Goal: Find contact information: Find contact information

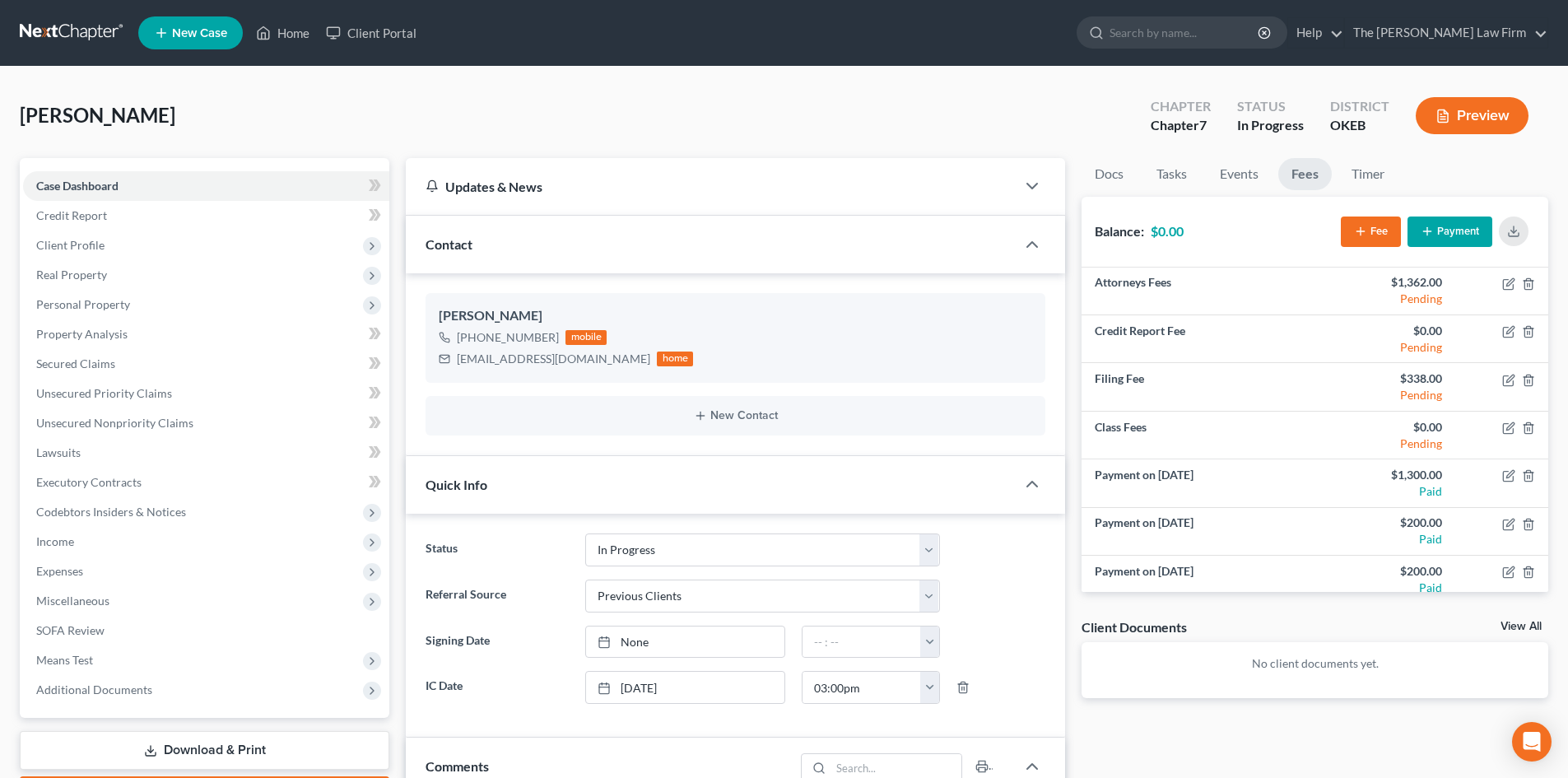
select select "4"
select select "1"
click at [1214, 42] on input "search" at bounding box center [1184, 33] width 150 height 31
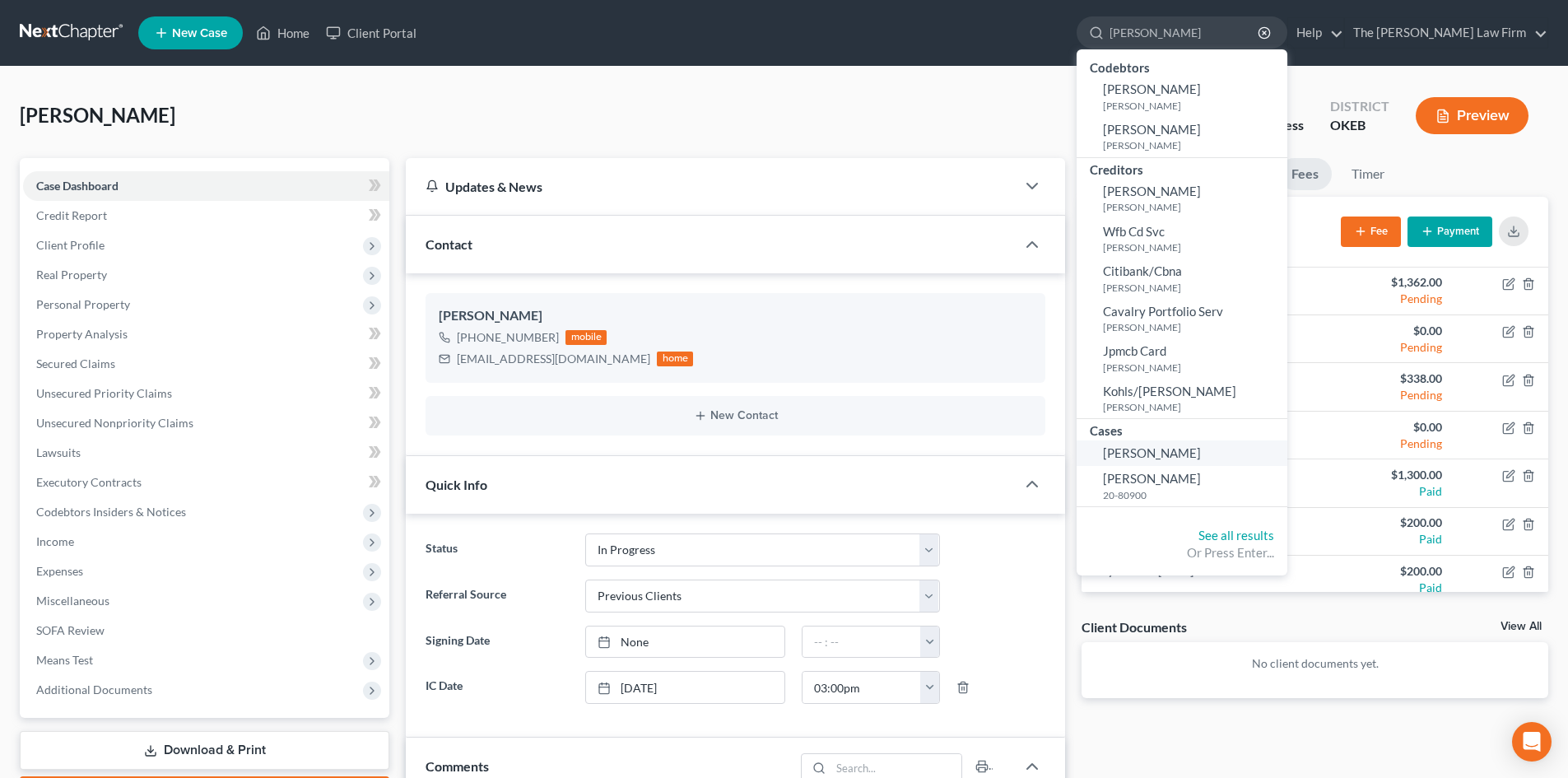
type input "[PERSON_NAME]"
click at [1201, 459] on span "[PERSON_NAME]" at bounding box center [1152, 452] width 98 height 14
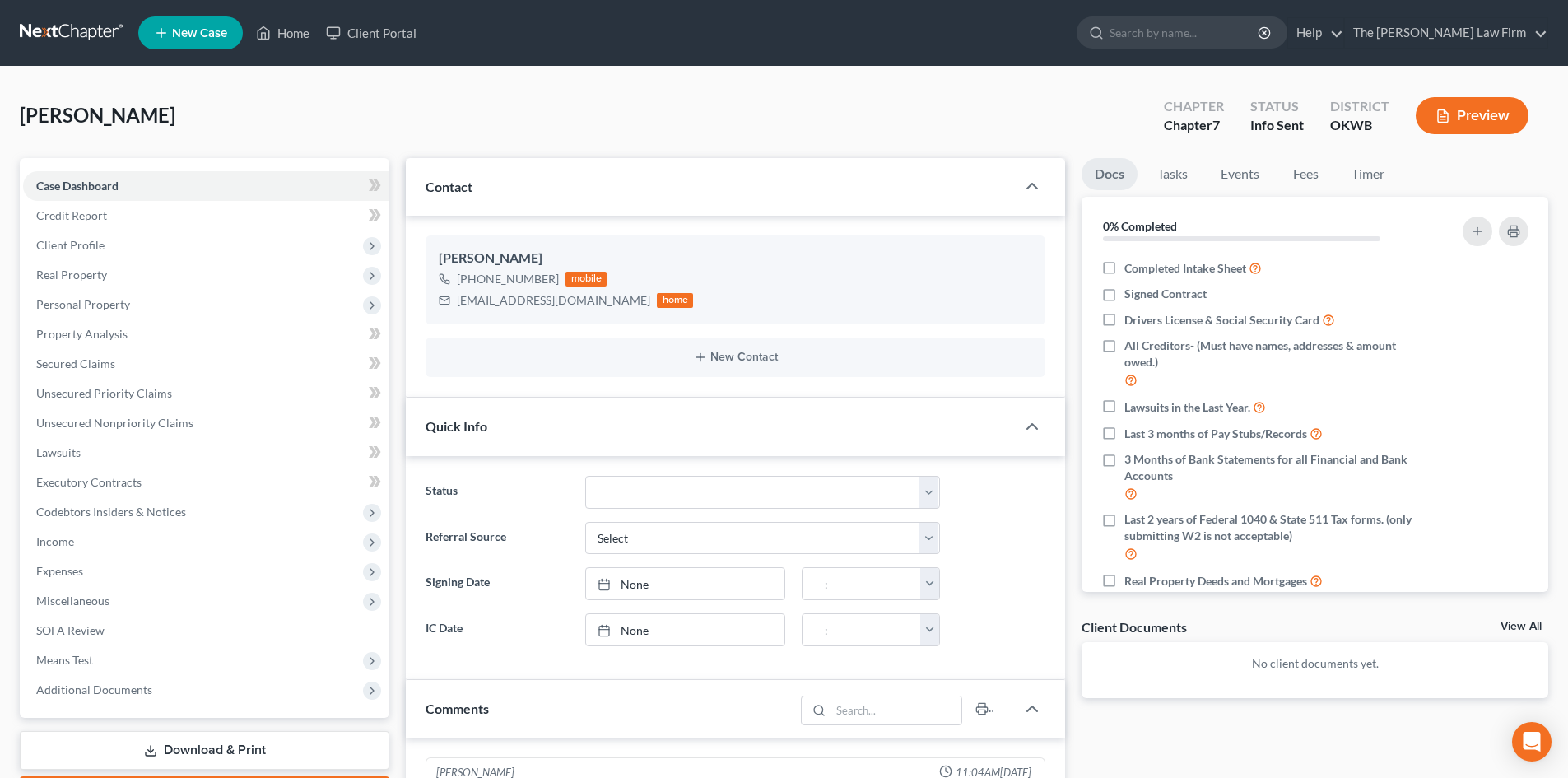
scroll to position [2, 0]
click at [580, 301] on div "[EMAIL_ADDRESS][DOMAIN_NAME]" at bounding box center [553, 300] width 194 height 16
drag, startPoint x: 584, startPoint y: 301, endPoint x: 457, endPoint y: 295, distance: 127.1
click at [457, 295] on div "[EMAIL_ADDRESS][DOMAIN_NAME]" at bounding box center [553, 300] width 194 height 16
copy div "[EMAIL_ADDRESS][DOMAIN_NAME]"
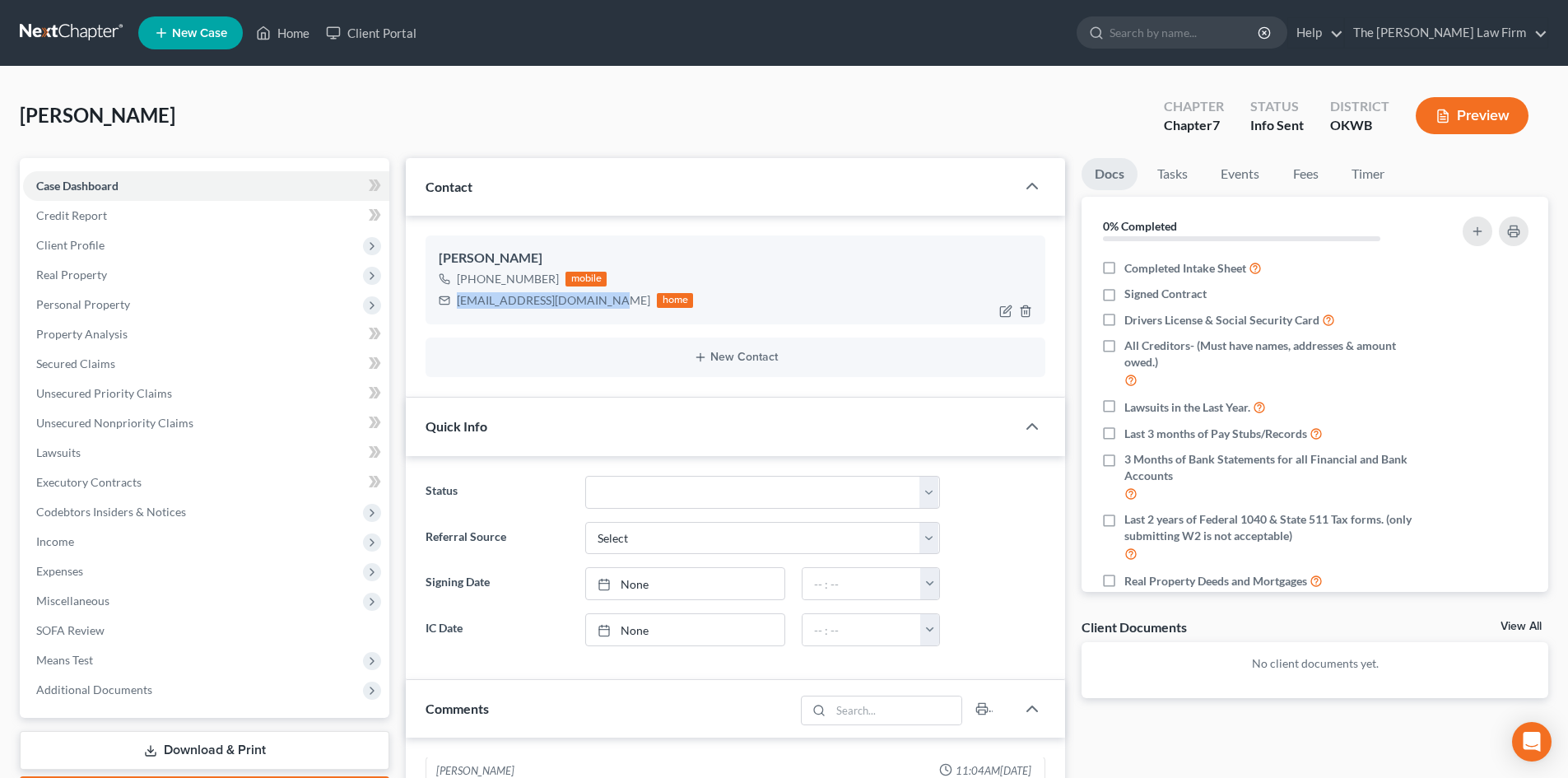
copy div "[EMAIL_ADDRESS][DOMAIN_NAME]"
